Goal: Task Accomplishment & Management: Manage account settings

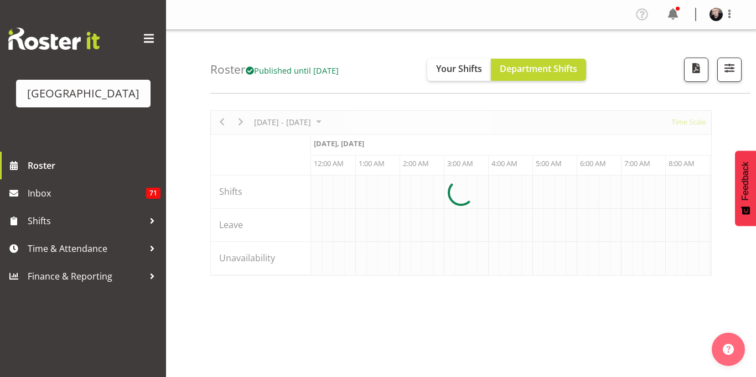
scroll to position [0, 3188]
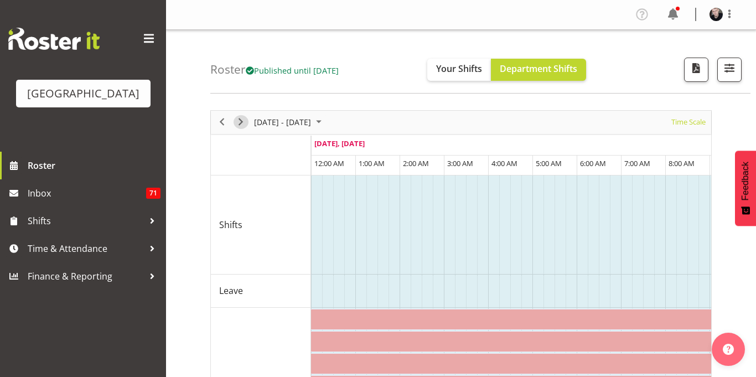
click at [242, 123] on span "Next" at bounding box center [240, 122] width 13 height 14
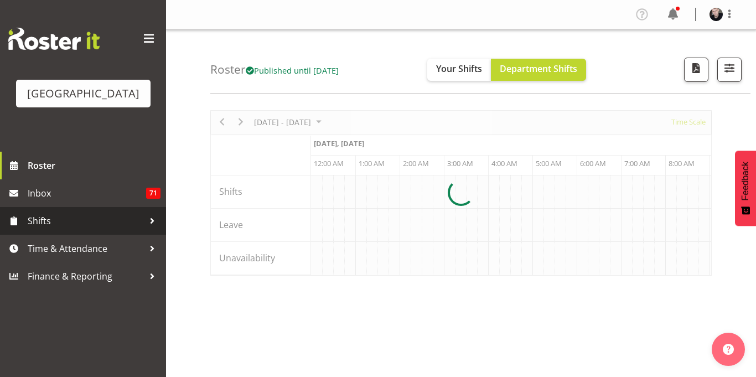
click at [70, 229] on span "Shifts" at bounding box center [86, 221] width 116 height 17
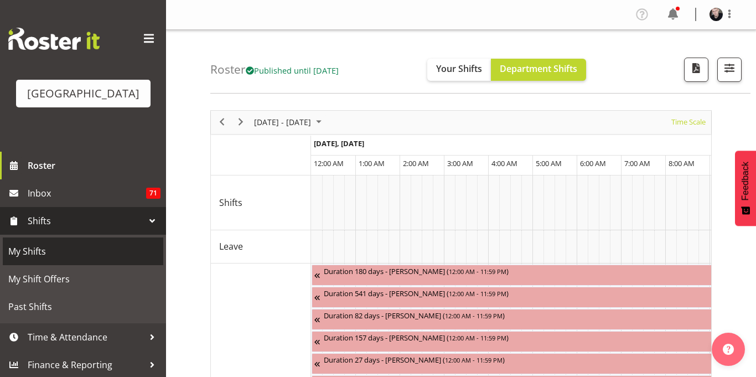
click at [112, 260] on span "My Shifts" at bounding box center [82, 251] width 149 height 17
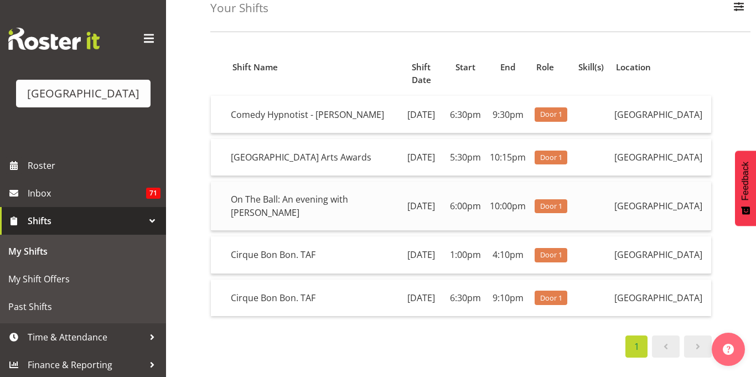
scroll to position [62, 0]
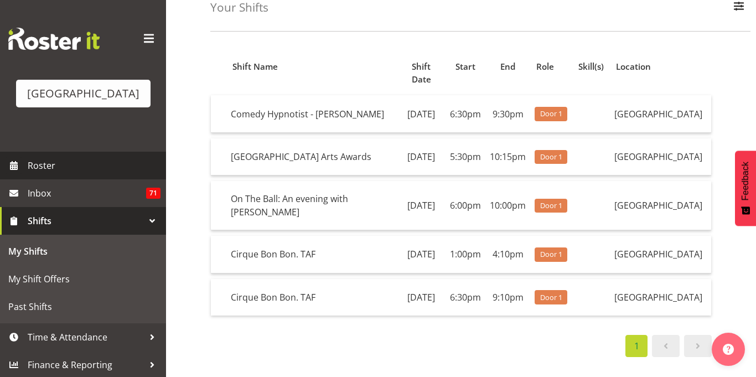
click at [42, 174] on span "Roster" at bounding box center [94, 165] width 133 height 17
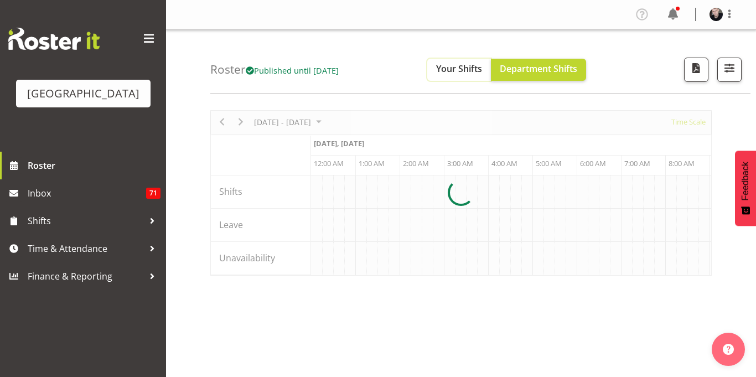
click at [478, 69] on span "Your Shifts" at bounding box center [459, 69] width 46 height 12
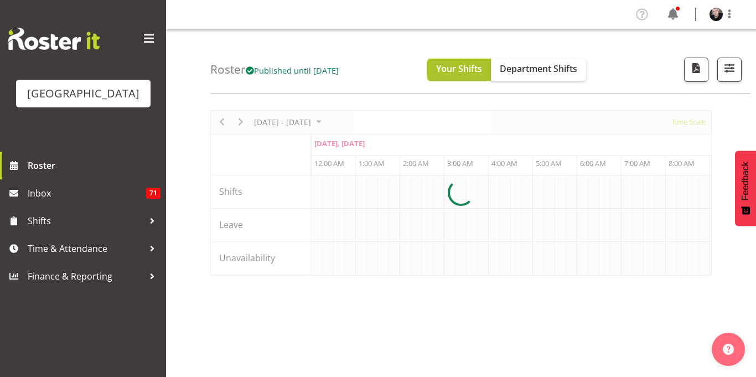
scroll to position [0, 3188]
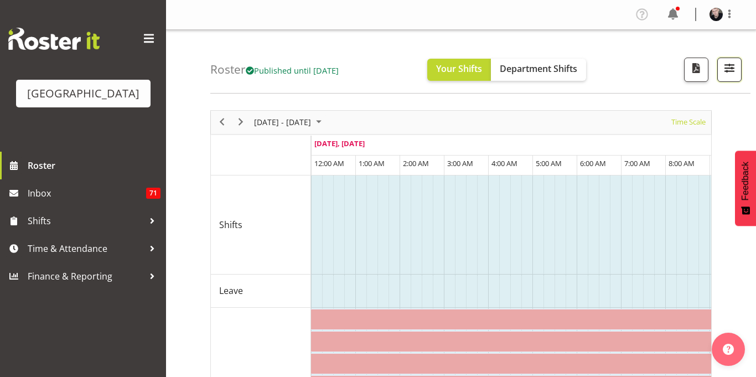
click at [728, 68] on span "button" at bounding box center [729, 68] width 14 height 14
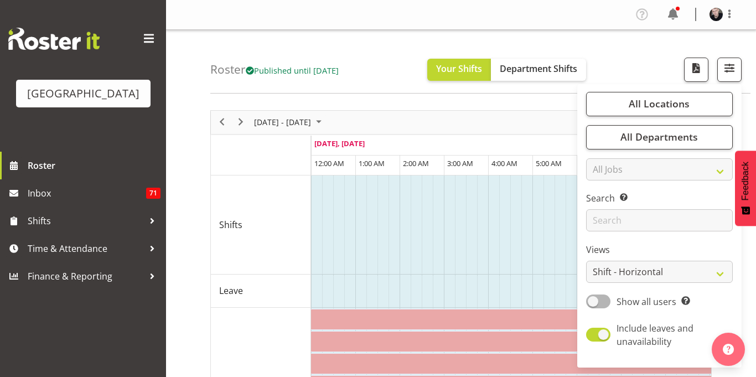
click at [640, 73] on div "Roster Published until Oct 26, 2025 Your Shifts Department Shifts All Locations…" at bounding box center [480, 62] width 540 height 64
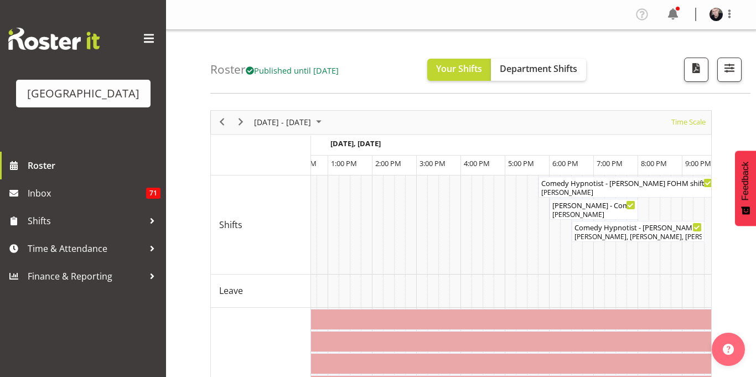
scroll to position [0, 5030]
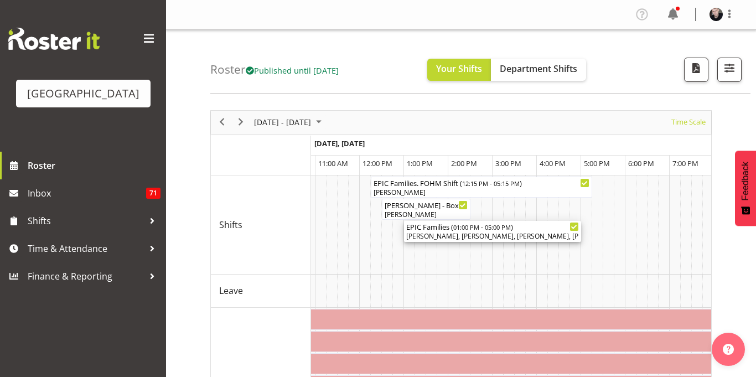
click at [529, 223] on div "EPIC Families ( 01:00 PM - 05:00 PM )" at bounding box center [492, 226] width 173 height 11
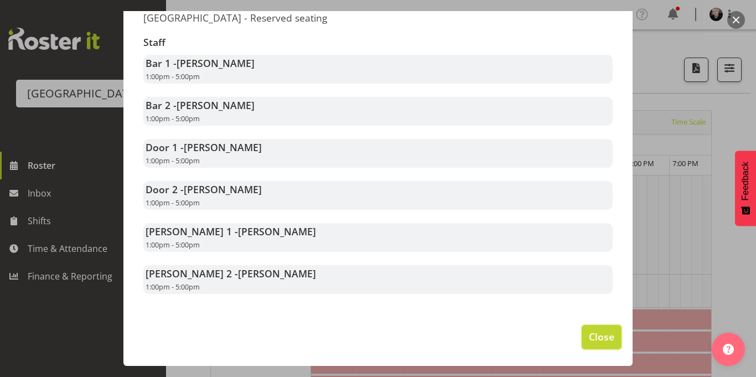
click at [599, 329] on button "Close" at bounding box center [602, 337] width 40 height 24
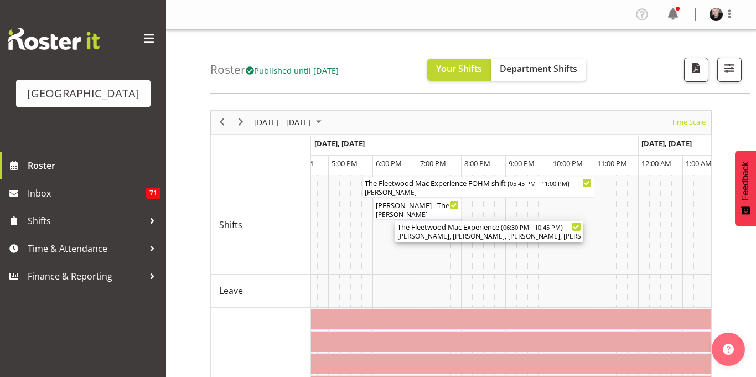
click at [481, 232] on div "Valerie Donaldson, Skye Colonna, Heather Powell, Michelle Englehardt, Jody Smar…" at bounding box center [489, 236] width 184 height 10
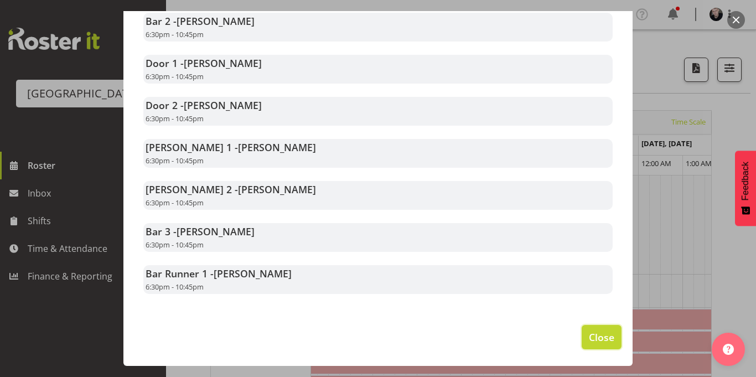
click at [592, 330] on span "Close" at bounding box center [601, 337] width 25 height 14
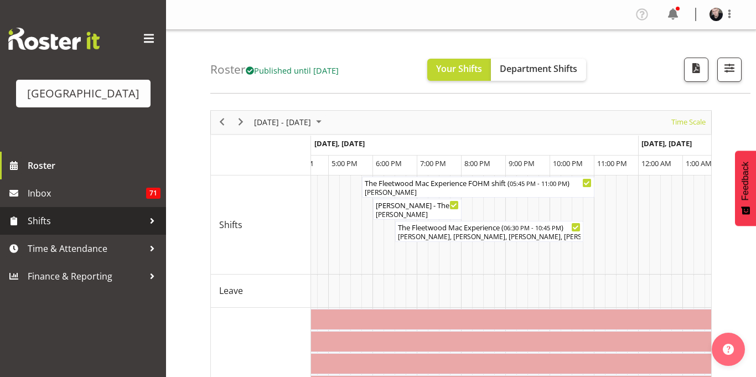
click at [58, 229] on span "Shifts" at bounding box center [86, 221] width 116 height 17
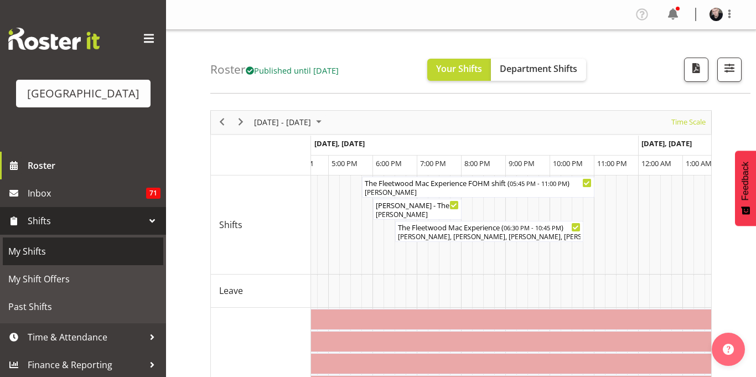
click at [89, 260] on span "My Shifts" at bounding box center [82, 251] width 149 height 17
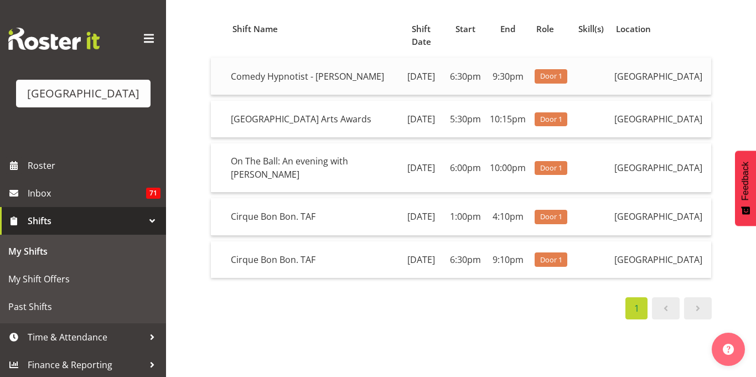
scroll to position [102, 0]
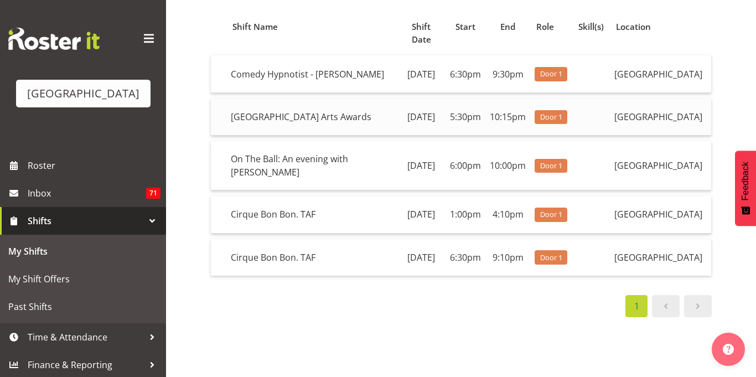
click at [407, 108] on td "[DATE]" at bounding box center [421, 117] width 49 height 37
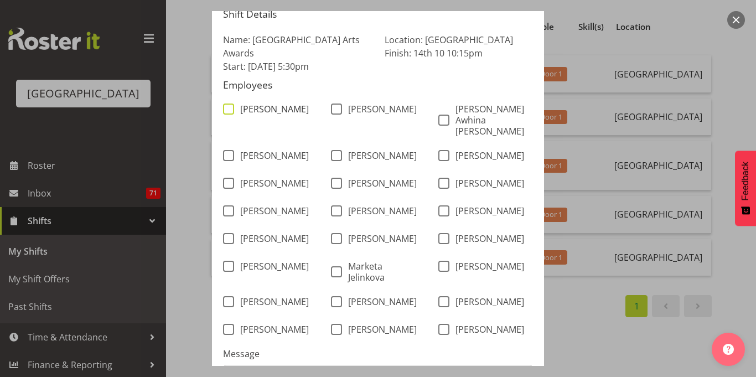
scroll to position [80, 0]
click at [276, 112] on span "[PERSON_NAME]" at bounding box center [271, 109] width 75 height 11
click at [230, 112] on input "[PERSON_NAME]" at bounding box center [226, 109] width 7 height 7
checkbox input "true"
click at [288, 151] on span "[PERSON_NAME]" at bounding box center [271, 156] width 75 height 11
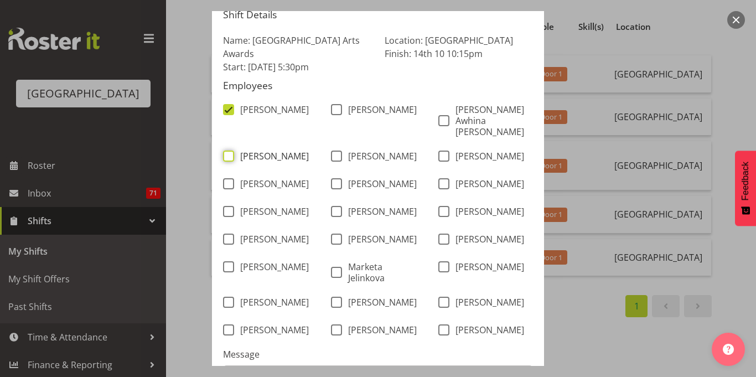
click at [230, 153] on input "[PERSON_NAME]" at bounding box center [226, 156] width 7 height 7
checkbox input "true"
click at [282, 183] on span "[PERSON_NAME]" at bounding box center [271, 183] width 75 height 11
click at [230, 183] on input "[PERSON_NAME]" at bounding box center [226, 183] width 7 height 7
checkbox input "true"
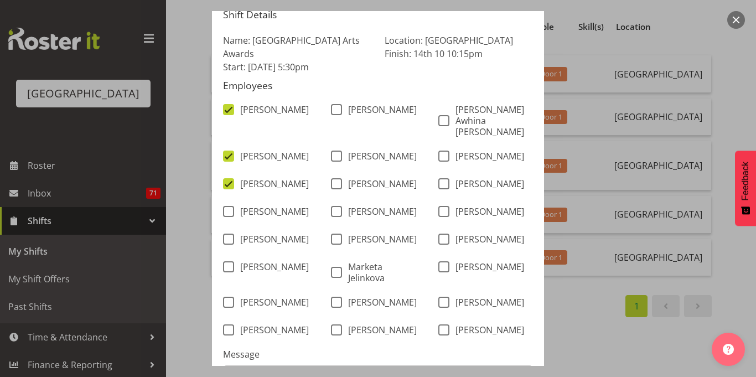
click at [283, 222] on div "[PERSON_NAME]" at bounding box center [270, 213] width 108 height 28
click at [280, 217] on span "[PERSON_NAME]" at bounding box center [271, 211] width 75 height 11
click at [230, 215] on input "[PERSON_NAME]" at bounding box center [226, 211] width 7 height 7
checkbox input "true"
click at [370, 115] on span "[PERSON_NAME]" at bounding box center [379, 109] width 75 height 11
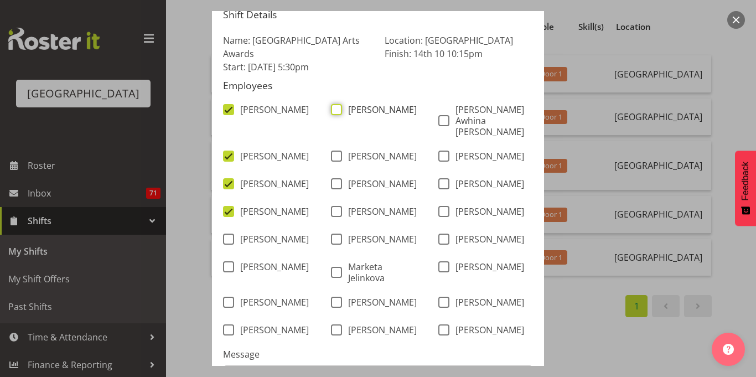
click at [338, 113] on input "[PERSON_NAME]" at bounding box center [334, 109] width 7 height 7
checkbox input "true"
click at [469, 120] on span "[PERSON_NAME] Awhina [PERSON_NAME]" at bounding box center [488, 120] width 79 height 33
click at [445, 120] on input "[PERSON_NAME] Awhina [PERSON_NAME]" at bounding box center [441, 120] width 7 height 7
checkbox input "true"
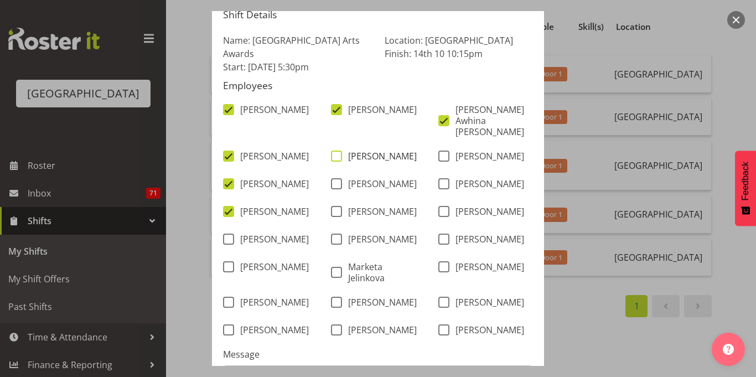
click at [382, 160] on span "[PERSON_NAME]" at bounding box center [379, 156] width 75 height 11
click at [338, 160] on input "[PERSON_NAME]" at bounding box center [334, 156] width 7 height 7
checkbox input "true"
click at [464, 151] on span "[PERSON_NAME]" at bounding box center [486, 156] width 75 height 11
click at [445, 153] on input "[PERSON_NAME]" at bounding box center [441, 156] width 7 height 7
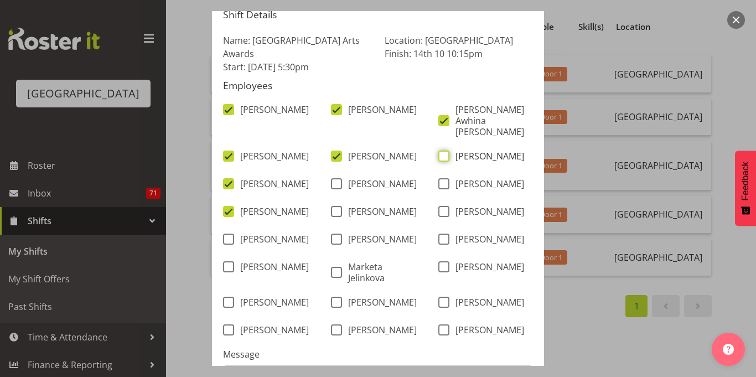
checkbox input "true"
click at [411, 182] on span "[PERSON_NAME]" at bounding box center [379, 183] width 75 height 11
click at [338, 182] on input "[PERSON_NAME]" at bounding box center [334, 183] width 7 height 7
checkbox input "true"
click at [467, 185] on span "[PERSON_NAME]" at bounding box center [486, 183] width 75 height 11
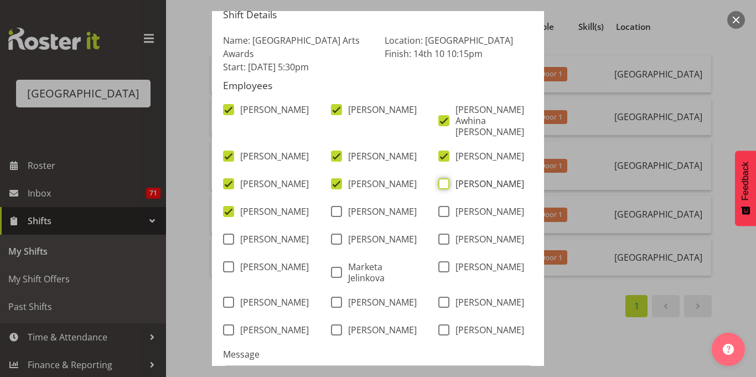
click at [445, 185] on input "[PERSON_NAME]" at bounding box center [441, 183] width 7 height 7
checkbox input "true"
click at [387, 217] on span "[PERSON_NAME]" at bounding box center [379, 211] width 75 height 11
click at [338, 215] on input "[PERSON_NAME]" at bounding box center [334, 211] width 7 height 7
checkbox input "true"
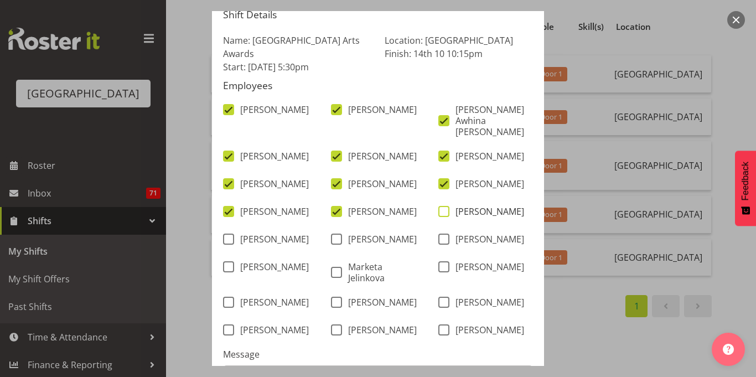
click at [478, 214] on span "[PERSON_NAME]" at bounding box center [486, 211] width 75 height 11
click at [445, 214] on input "[PERSON_NAME]" at bounding box center [441, 211] width 7 height 7
checkbox input "true"
click at [495, 245] on span "[PERSON_NAME]" at bounding box center [486, 239] width 75 height 11
click at [445, 243] on input "[PERSON_NAME]" at bounding box center [441, 239] width 7 height 7
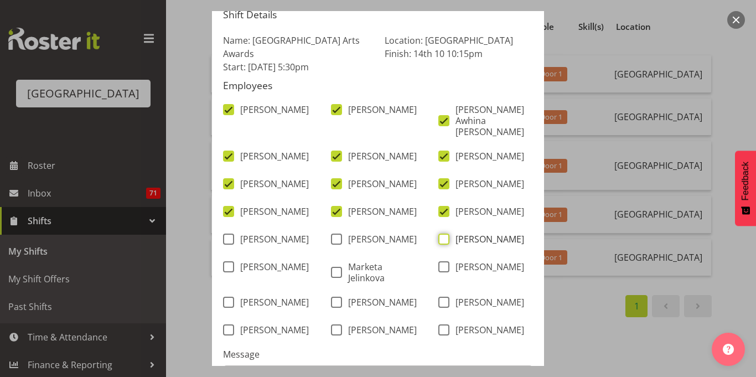
checkbox input "true"
click at [380, 245] on span "[PERSON_NAME]" at bounding box center [379, 239] width 75 height 11
click at [338, 243] on input "[PERSON_NAME]" at bounding box center [334, 239] width 7 height 7
checkbox input "true"
click at [276, 245] on span "[PERSON_NAME]" at bounding box center [271, 239] width 75 height 11
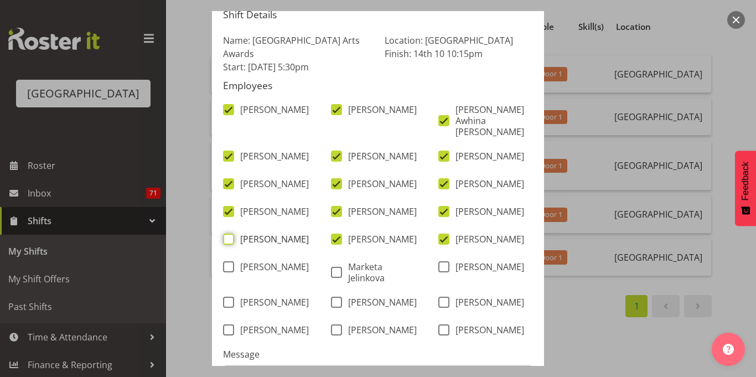
click at [230, 243] on input "[PERSON_NAME]" at bounding box center [226, 239] width 7 height 7
checkbox input "true"
click at [278, 272] on span "[PERSON_NAME]" at bounding box center [271, 266] width 75 height 11
click at [230, 271] on input "[PERSON_NAME]" at bounding box center [226, 266] width 7 height 7
checkbox input "true"
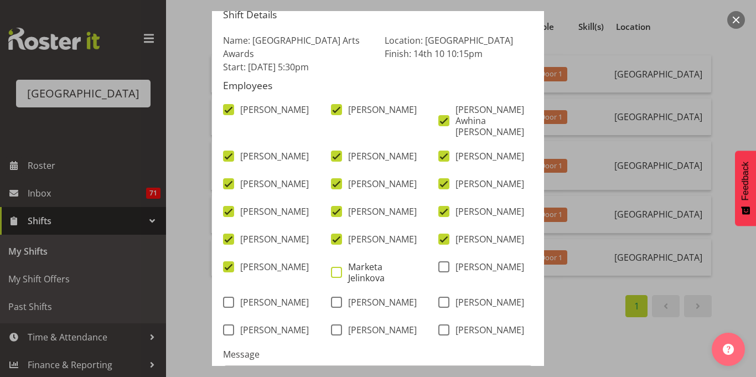
click at [365, 280] on span "Marketa Jelinkova" at bounding box center [381, 272] width 79 height 22
click at [338, 276] on input "Marketa Jelinkova" at bounding box center [334, 272] width 7 height 7
checkbox input "true"
click at [489, 272] on span "[PERSON_NAME]" at bounding box center [486, 266] width 75 height 11
click at [445, 271] on input "[PERSON_NAME]" at bounding box center [441, 266] width 7 height 7
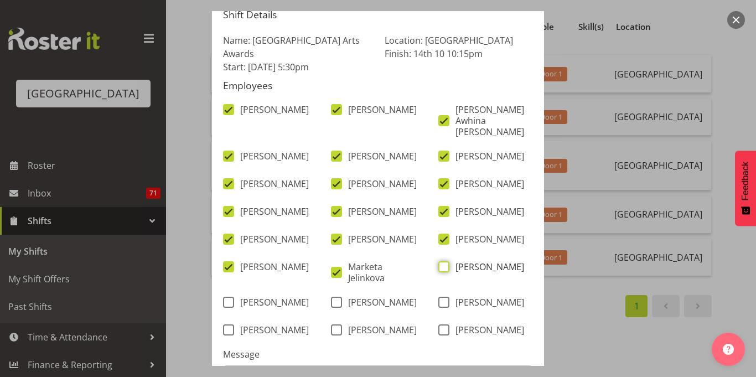
checkbox input "true"
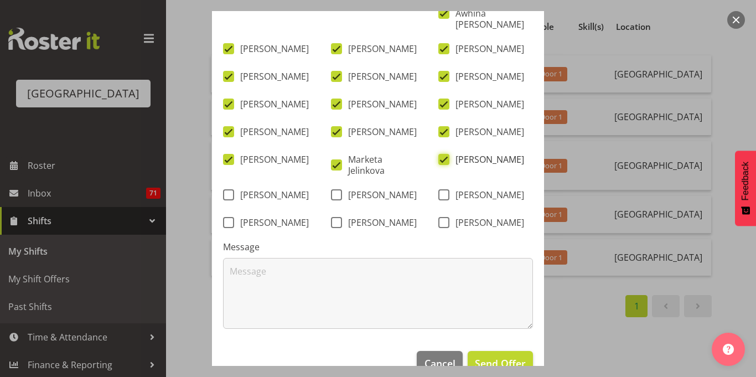
scroll to position [225, 0]
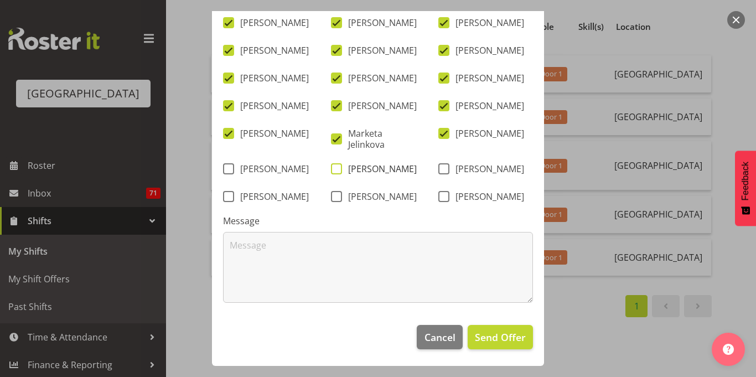
click at [356, 169] on span "[PERSON_NAME]" at bounding box center [379, 168] width 75 height 11
click at [338, 169] on input "[PERSON_NAME]" at bounding box center [334, 168] width 7 height 7
checkbox input "true"
click at [267, 172] on span "[PERSON_NAME]" at bounding box center [271, 168] width 75 height 11
click at [230, 172] on input "[PERSON_NAME]" at bounding box center [226, 168] width 7 height 7
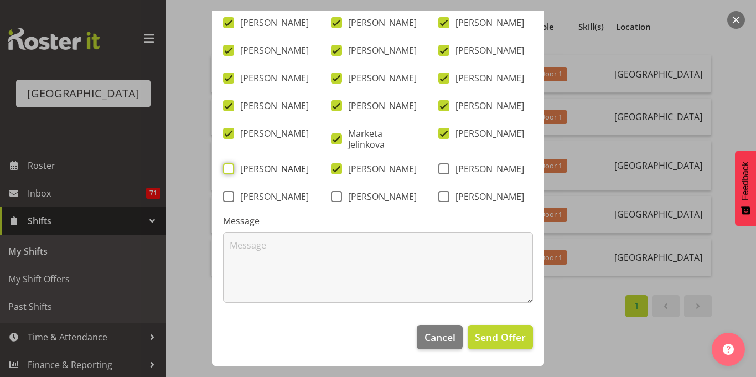
checkbox input "true"
click at [354, 200] on span "[PERSON_NAME]" at bounding box center [379, 196] width 75 height 11
click at [338, 200] on input "[PERSON_NAME]" at bounding box center [334, 196] width 7 height 7
checkbox input "true"
click at [477, 199] on span "[PERSON_NAME]" at bounding box center [486, 196] width 75 height 11
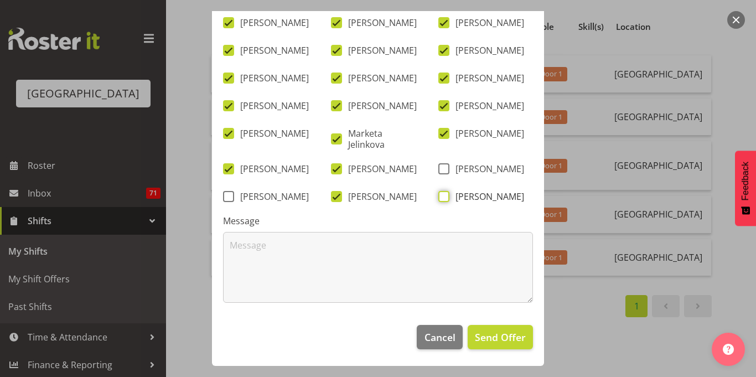
click at [445, 199] on input "[PERSON_NAME]" at bounding box center [441, 196] width 7 height 7
checkbox input "true"
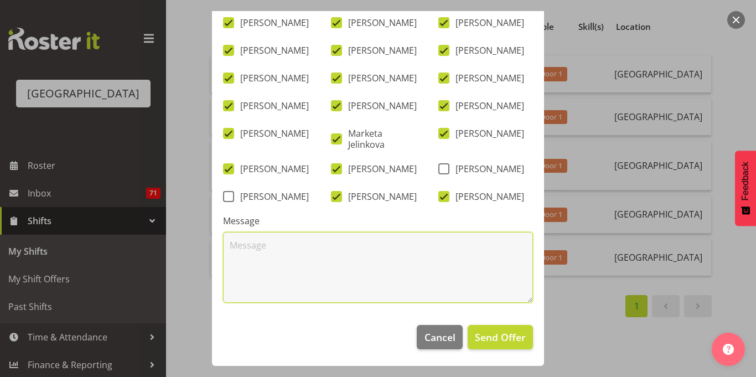
click at [431, 263] on textarea at bounding box center [378, 267] width 310 height 71
type textarea "Unavailable due to a show rehearsal"
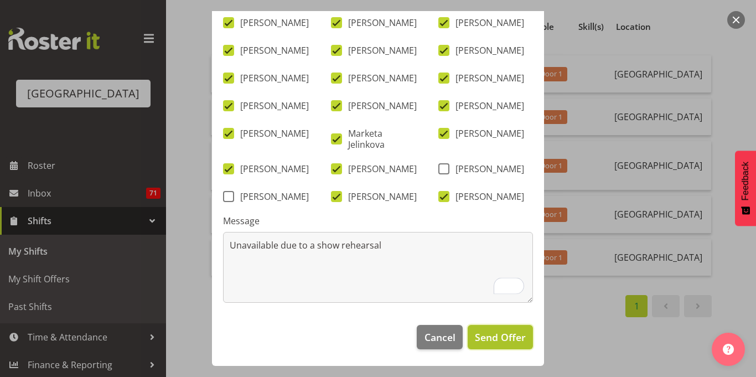
click at [479, 325] on button "Send Offer" at bounding box center [500, 337] width 65 height 24
